Goal: Find specific page/section: Find specific page/section

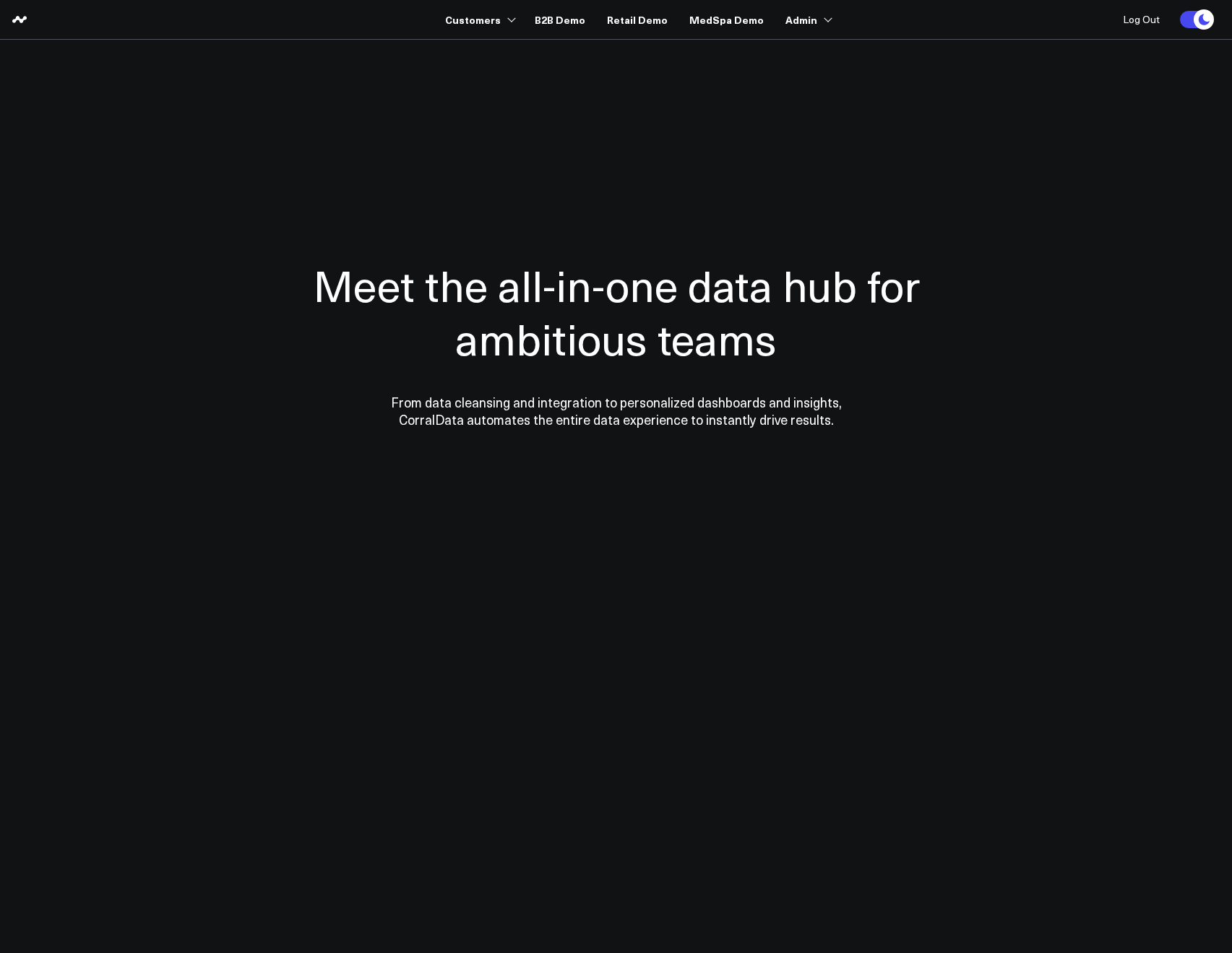
click at [621, 159] on div "Meet the all-in-one data hub for ambitious teams From data cleansing and integr…" at bounding box center [616, 343] width 708 height 405
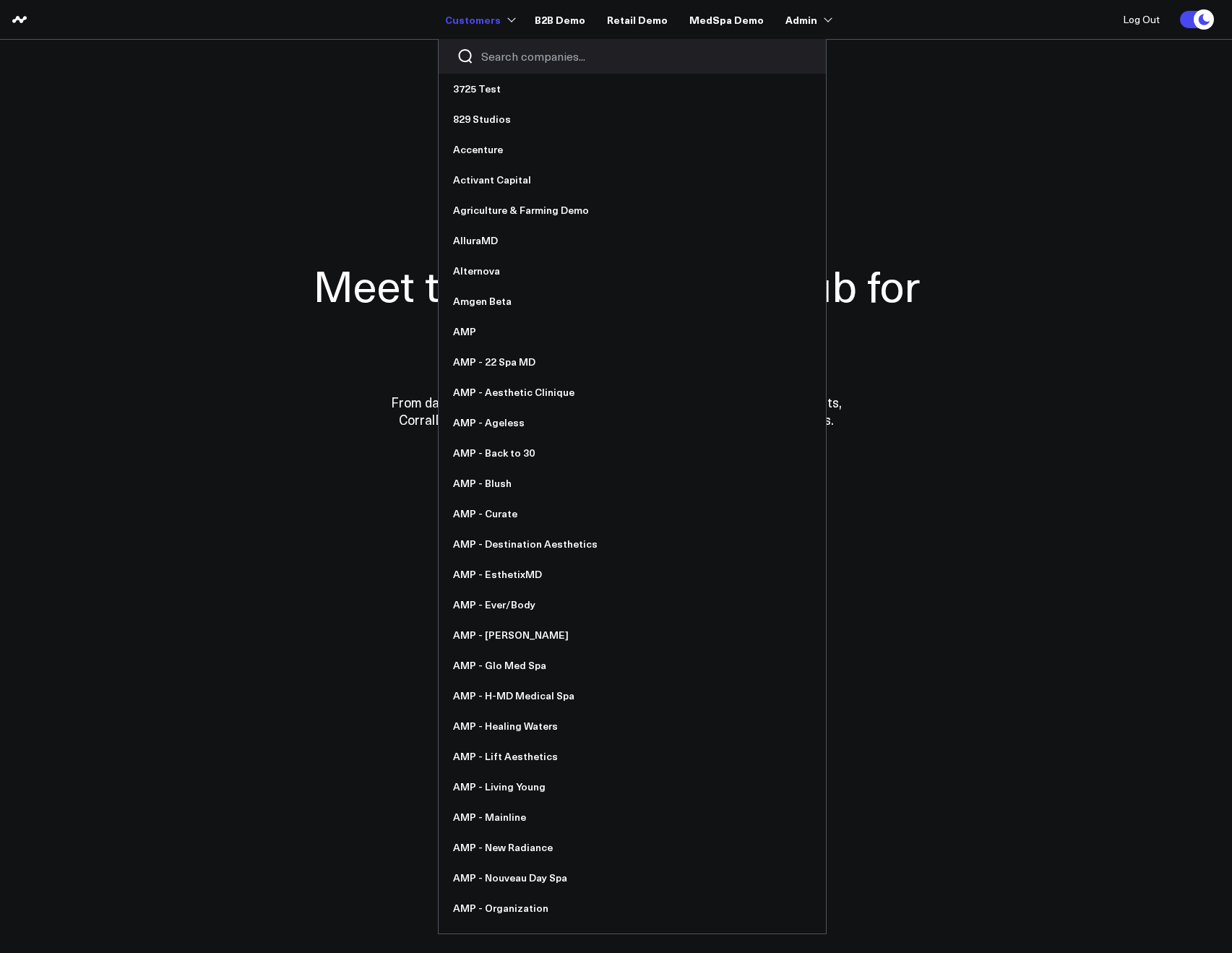
click at [531, 54] on input "Search companies input" at bounding box center [645, 56] width 327 height 16
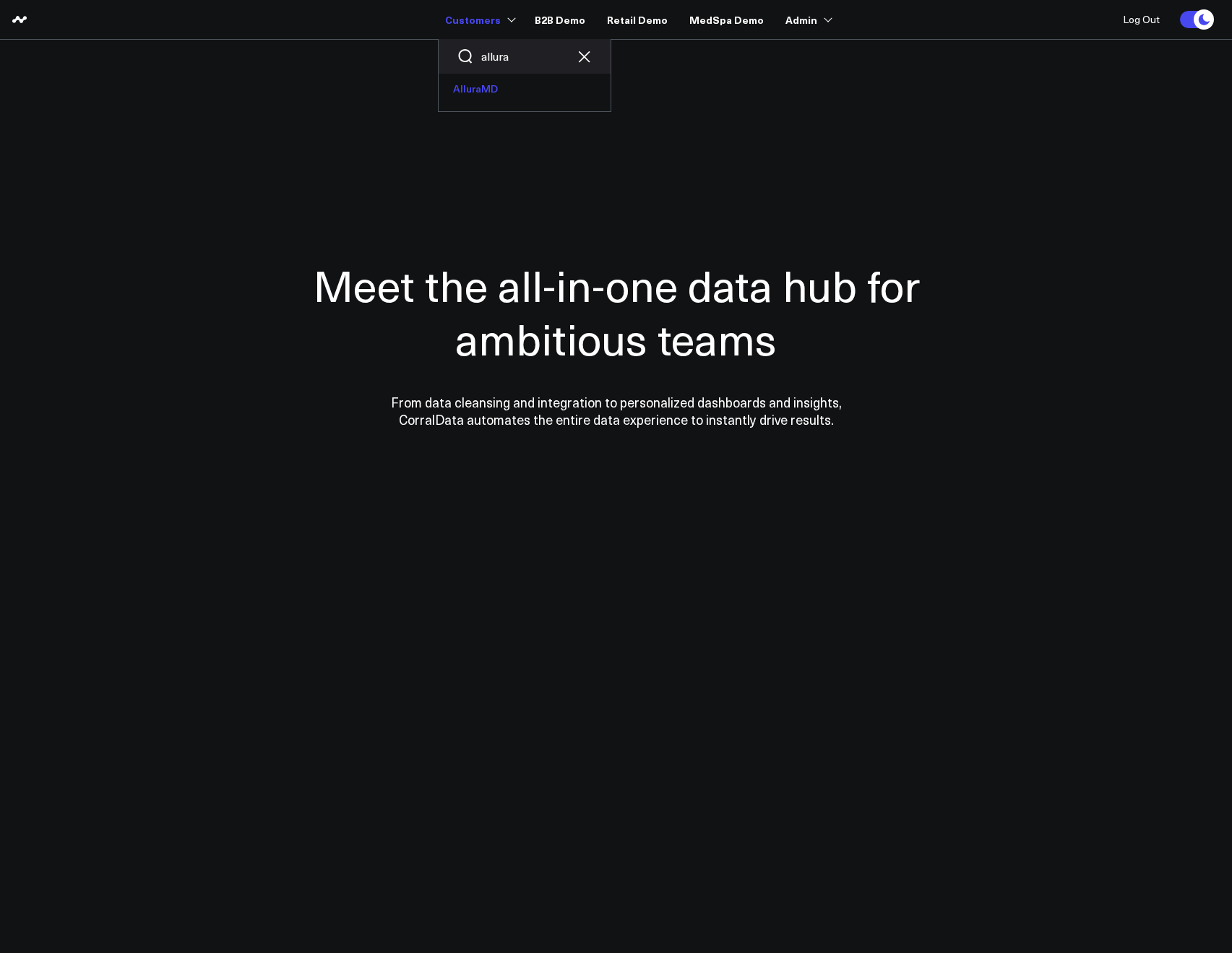
type input "allura"
click at [480, 84] on link "AlluraMD" at bounding box center [525, 88] width 172 height 31
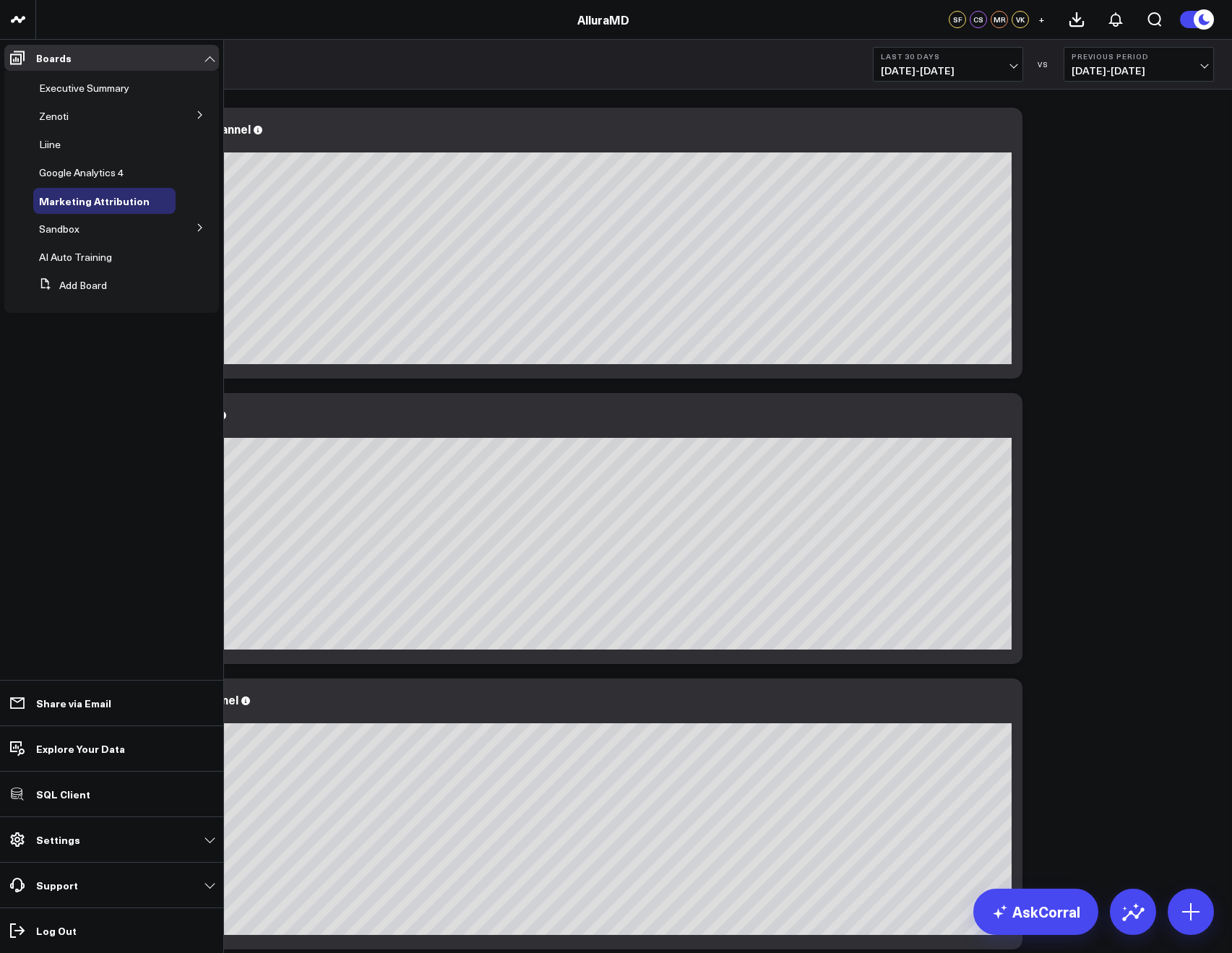
click at [211, 223] on button at bounding box center [200, 227] width 38 height 22
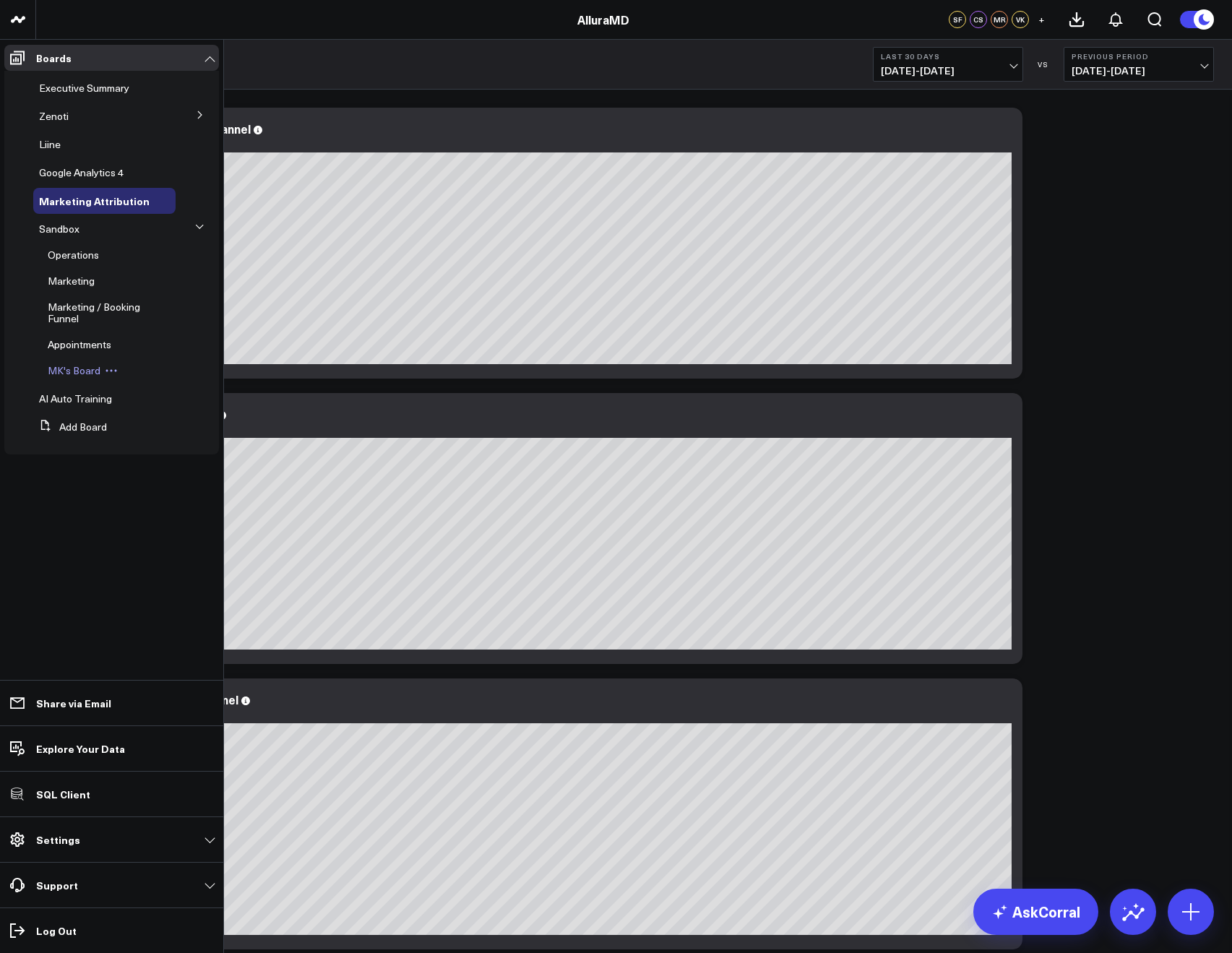
click at [75, 372] on span "MK's Board" at bounding box center [73, 371] width 52 height 14
